Goal: Task Accomplishment & Management: Manage account settings

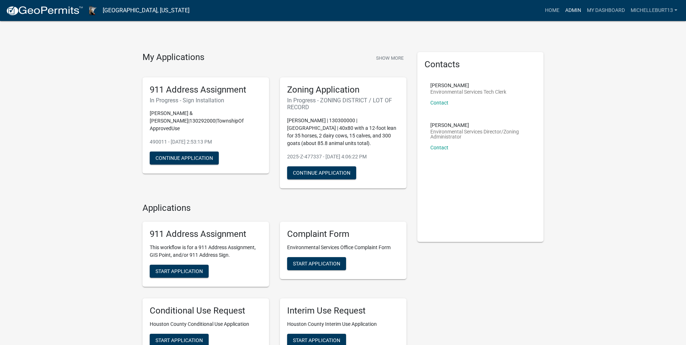
click at [566, 10] on link "Admin" at bounding box center [574, 11] width 22 height 14
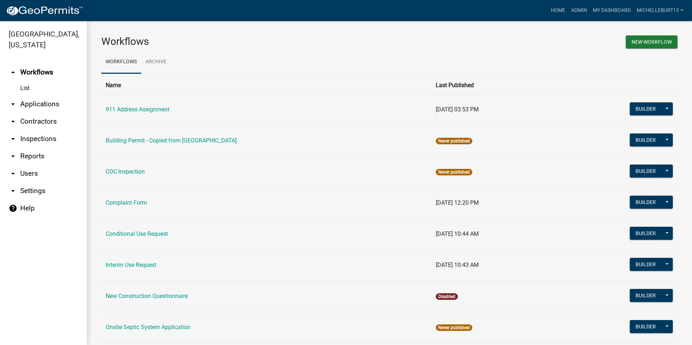
click at [46, 107] on link "arrow_drop_down Applications" at bounding box center [43, 104] width 87 height 17
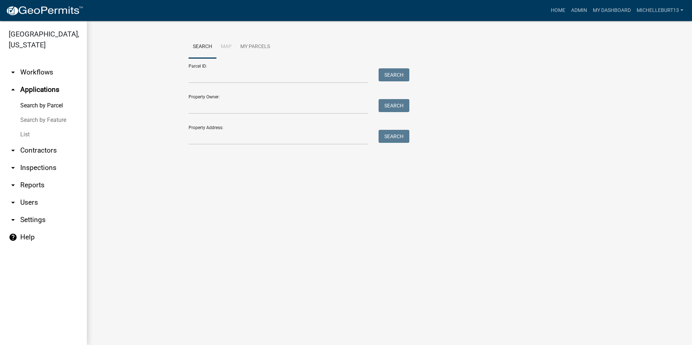
click at [26, 132] on link "List" at bounding box center [43, 134] width 87 height 14
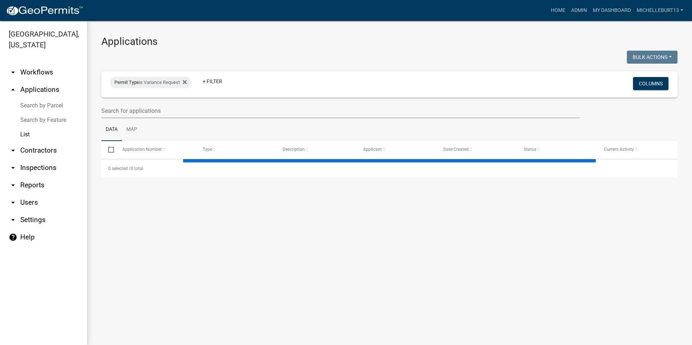
select select "3: 100"
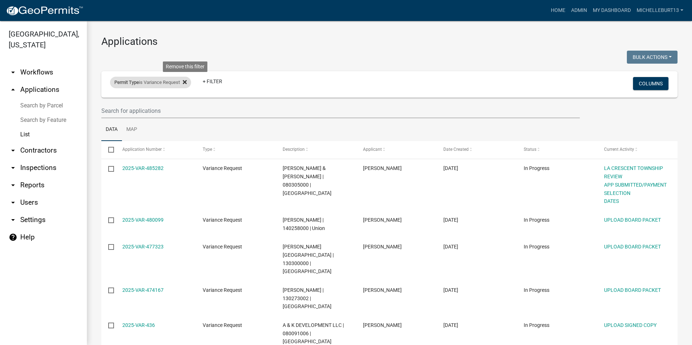
click at [185, 85] on icon at bounding box center [185, 82] width 4 height 6
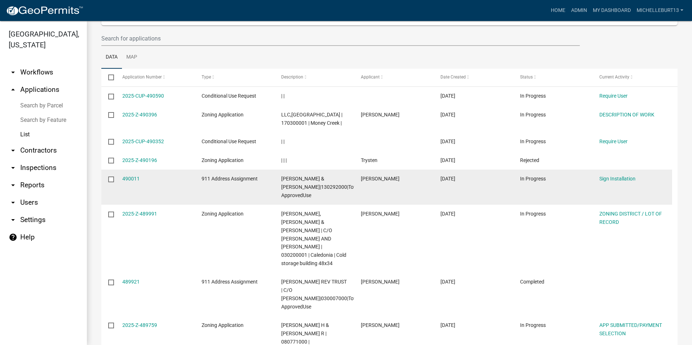
scroll to position [109, 0]
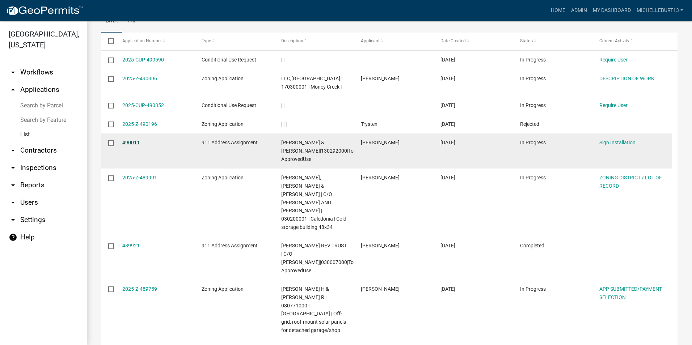
click at [131, 144] on link "490011" at bounding box center [130, 143] width 17 height 6
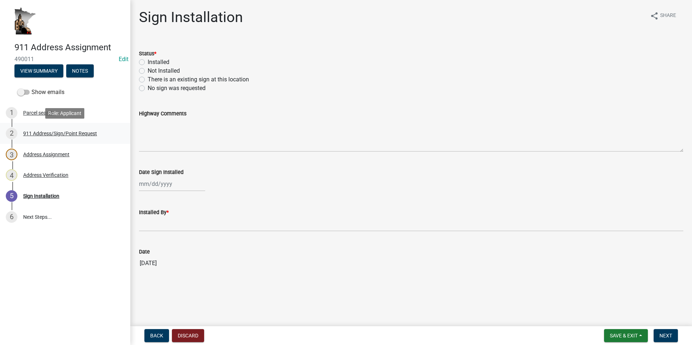
click at [34, 133] on div "911 Address/Sign/Point Request" at bounding box center [60, 133] width 74 height 5
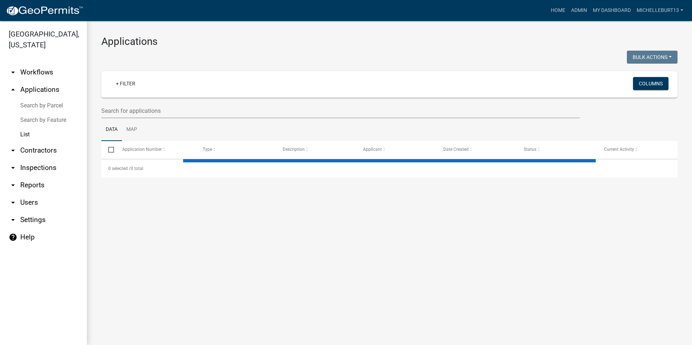
select select "3: 100"
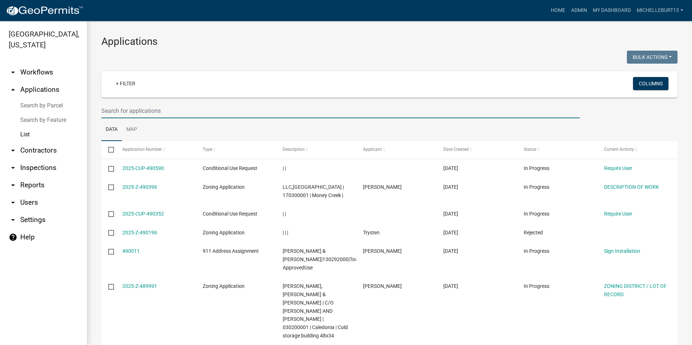
click at [134, 113] on input "text" at bounding box center [340, 110] width 478 height 15
type input "[PERSON_NAME]"
